Goal: Complete application form

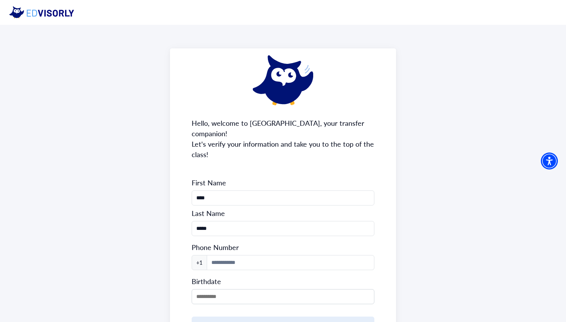
scroll to position [58, 0]
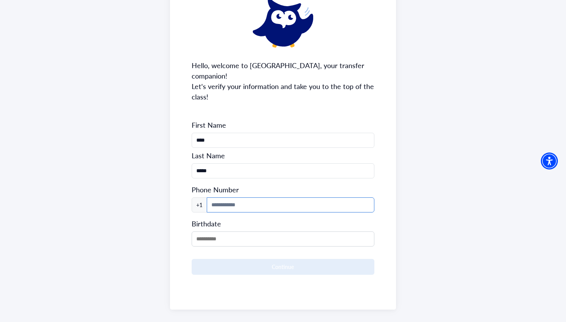
click at [263, 197] on input at bounding box center [291, 204] width 168 height 15
type input "**********"
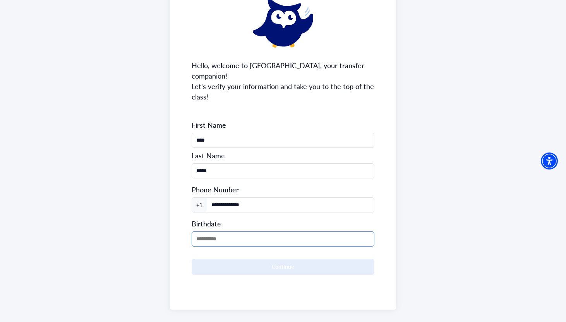
click at [237, 232] on input "MM/DD/YYYY" at bounding box center [283, 239] width 183 height 15
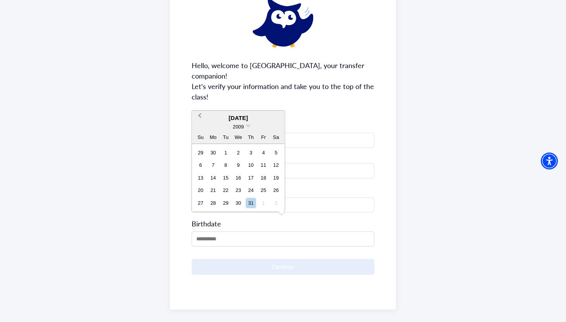
click at [200, 115] on span "Previous Month" at bounding box center [200, 118] width 0 height 12
click at [252, 127] on div "2009" at bounding box center [238, 127] width 93 height 8
click at [250, 127] on div "2009" at bounding box center [238, 127] width 93 height 8
click at [247, 127] on div "2009" at bounding box center [238, 127] width 93 height 8
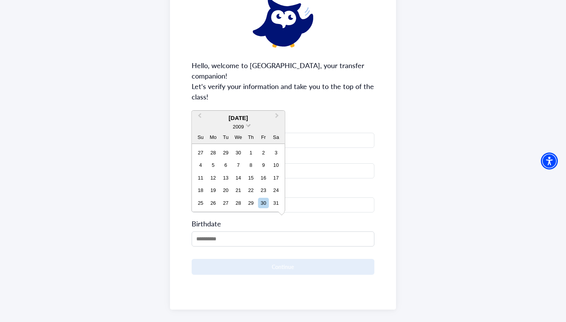
click at [247, 126] on span at bounding box center [248, 124] width 5 height 5
click at [239, 141] on div "2007" at bounding box center [239, 142] width 46 height 8
click at [199, 112] on button "Previous Month" at bounding box center [199, 118] width 12 height 12
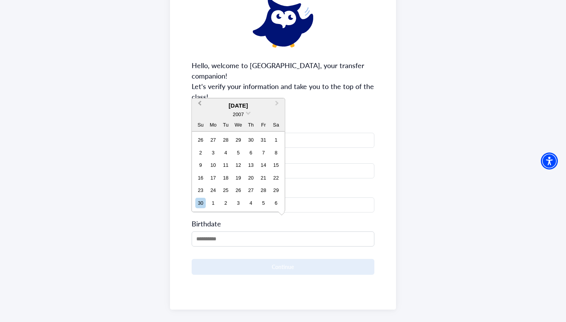
click at [199, 112] on div "2007" at bounding box center [238, 114] width 93 height 8
click at [200, 106] on button "Previous Month" at bounding box center [199, 105] width 12 height 12
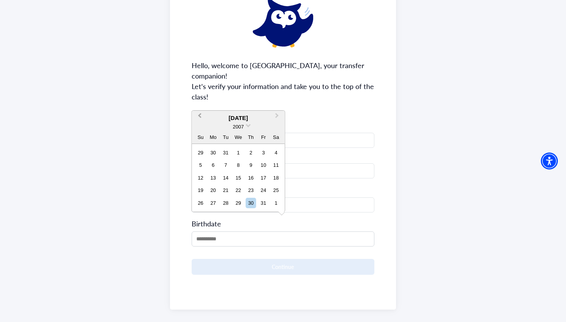
click at [200, 115] on span "Previous Month" at bounding box center [200, 118] width 0 height 12
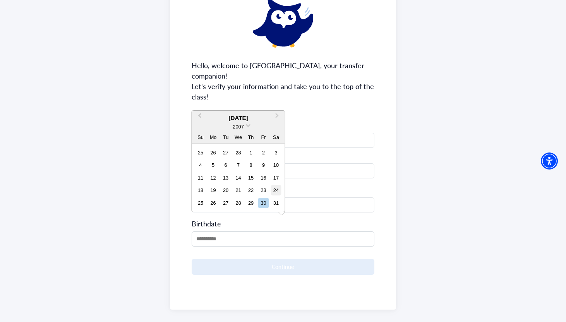
click at [276, 190] on div "24" at bounding box center [276, 190] width 10 height 10
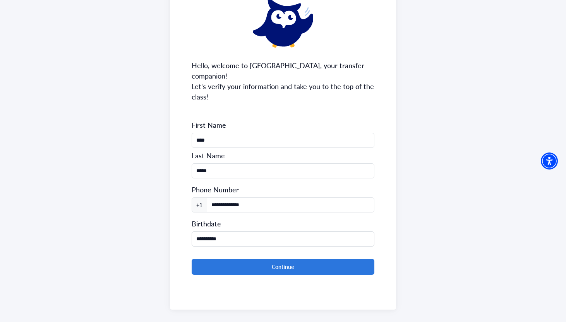
type input "**********"
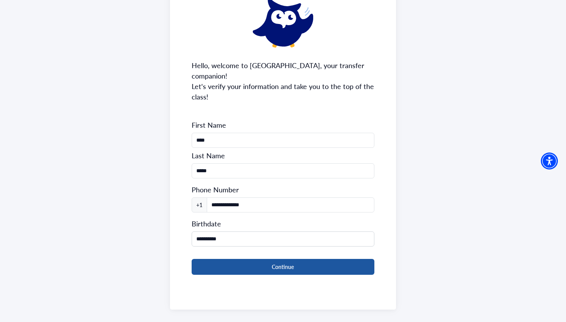
click at [238, 259] on button "Continue" at bounding box center [283, 267] width 183 height 16
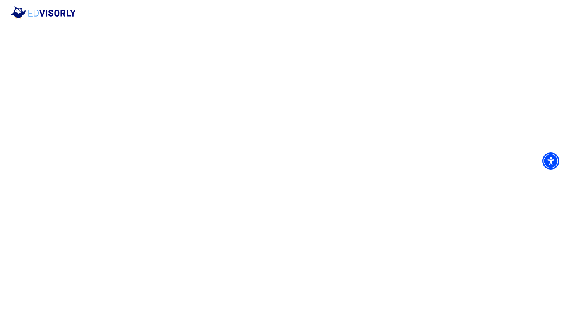
scroll to position [0, 0]
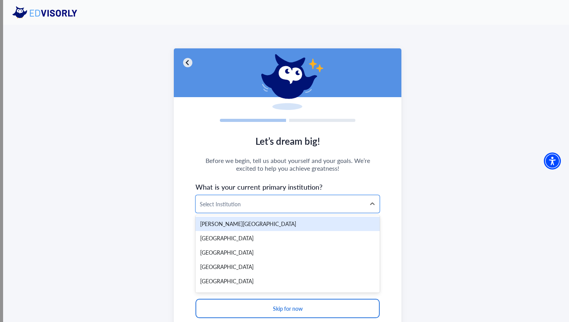
click at [268, 202] on div at bounding box center [281, 204] width 162 height 10
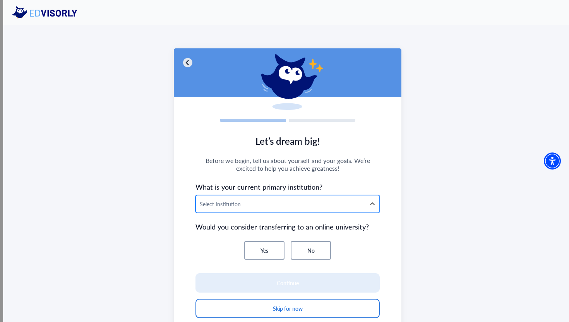
click at [267, 203] on div at bounding box center [281, 204] width 162 height 10
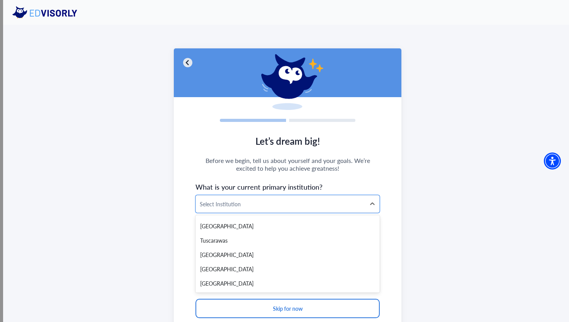
scroll to position [13461, 0]
